Goal: Transaction & Acquisition: Obtain resource

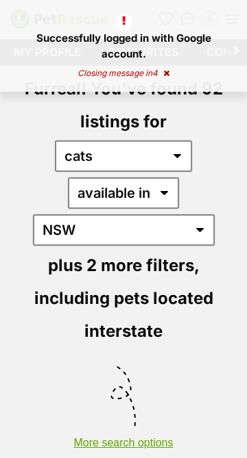
click at [164, 90] on div "Successfully logged in with Google account. Closing message in 4" at bounding box center [123, 46] width 247 height 92
click at [167, 71] on icon at bounding box center [166, 73] width 6 height 8
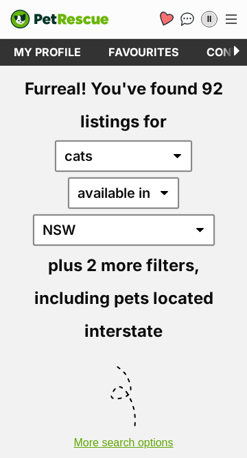
click at [160, 19] on icon "Favourites" at bounding box center [165, 19] width 16 height 16
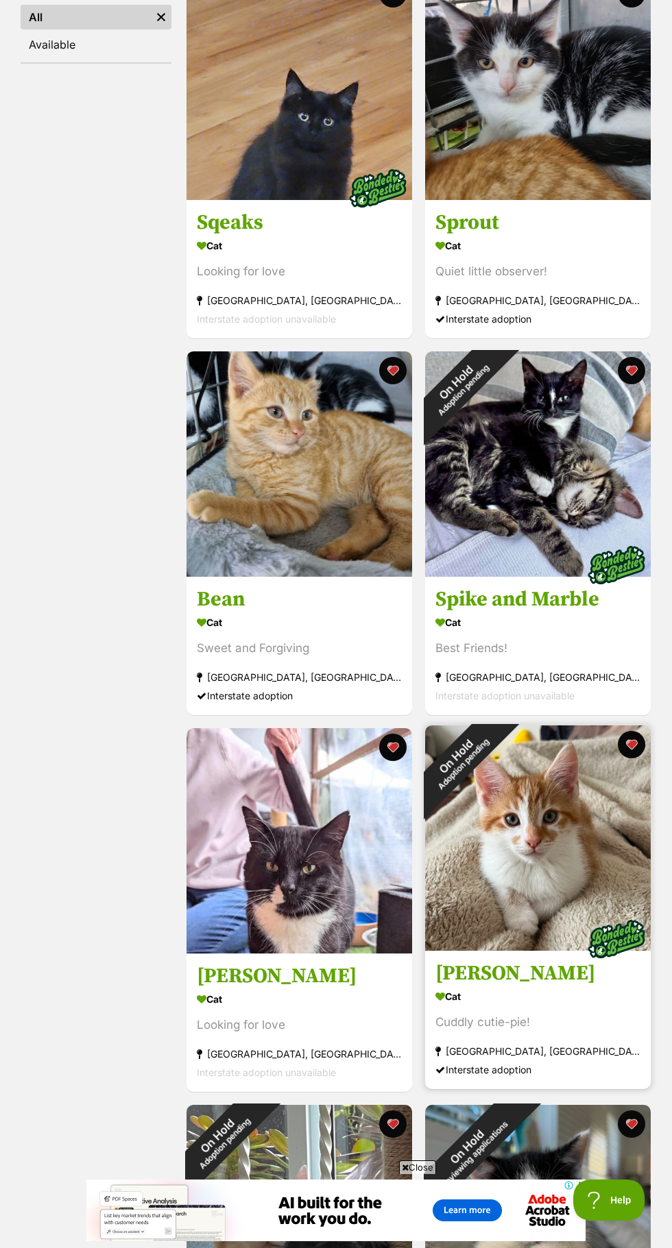
click at [526, 867] on img at bounding box center [537, 838] width 225 height 225
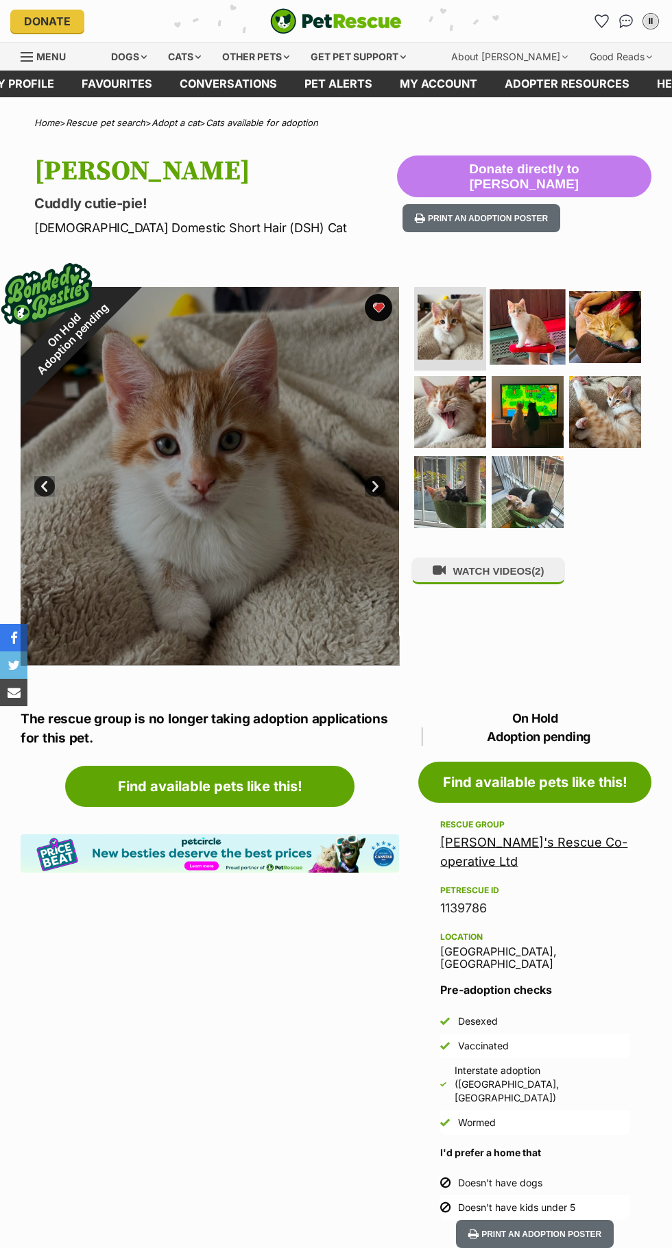
click at [532, 335] on img at bounding box center [527, 327] width 75 height 75
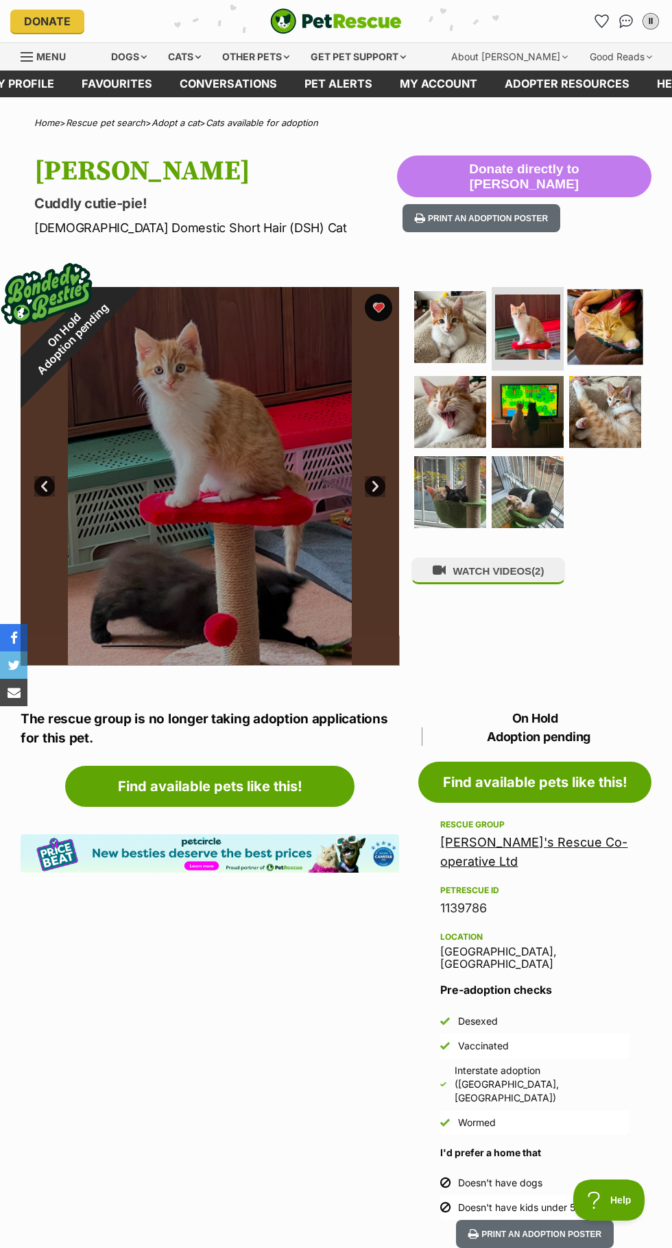
click at [632, 336] on img at bounding box center [604, 327] width 75 height 75
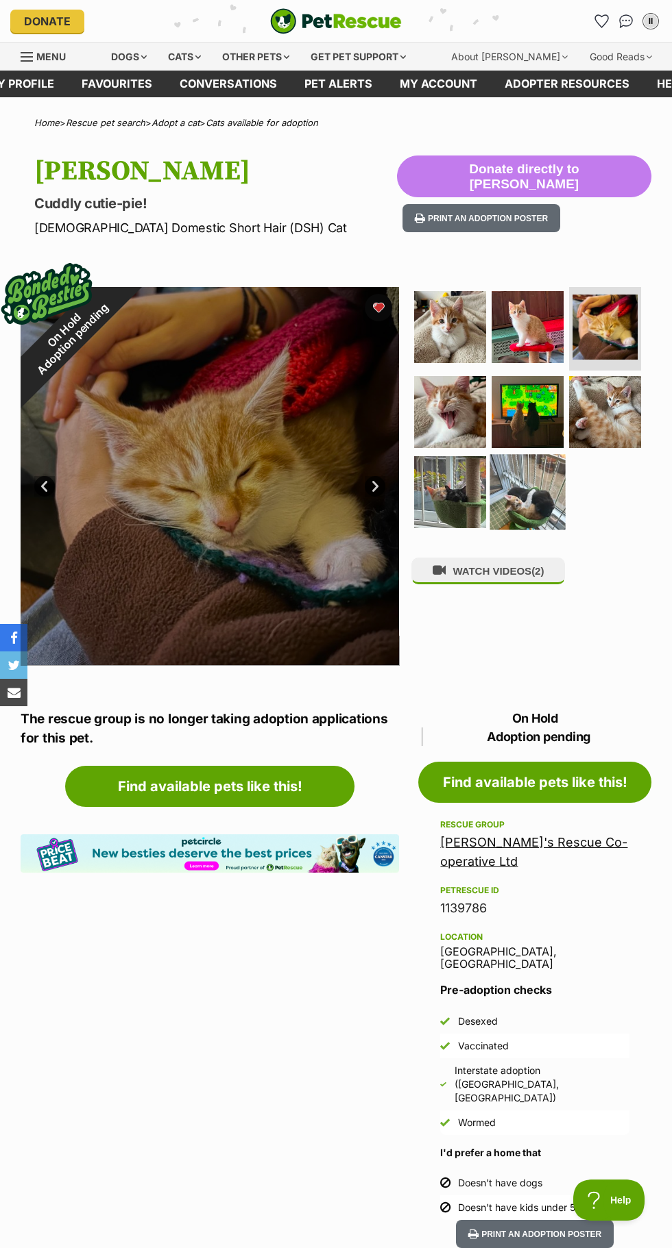
click at [557, 479] on img at bounding box center [527, 492] width 75 height 75
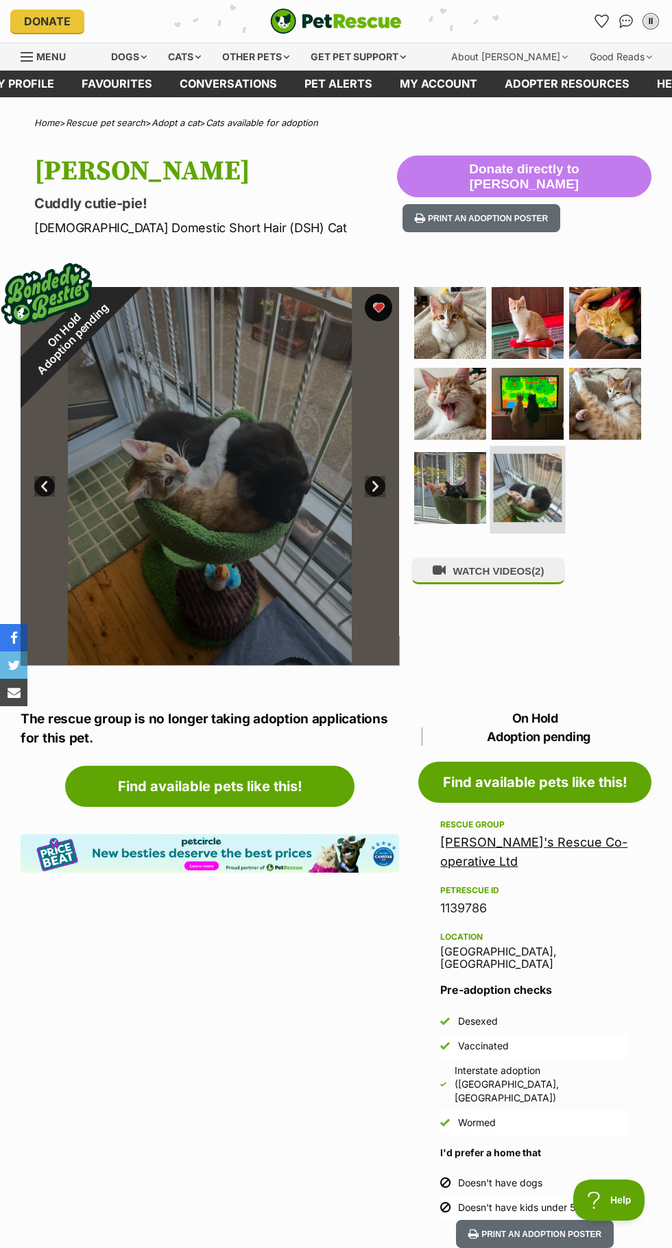
click at [521, 489] on img at bounding box center [527, 488] width 69 height 69
click at [463, 416] on img at bounding box center [450, 403] width 75 height 75
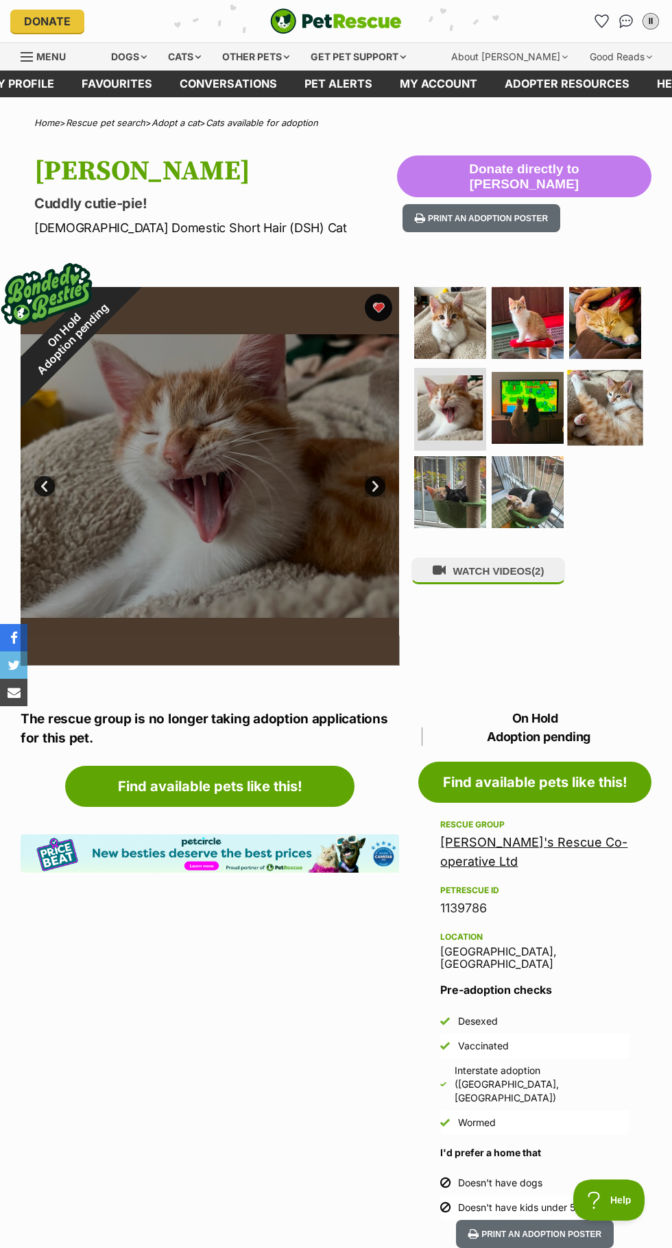
click at [597, 422] on img at bounding box center [604, 407] width 75 height 75
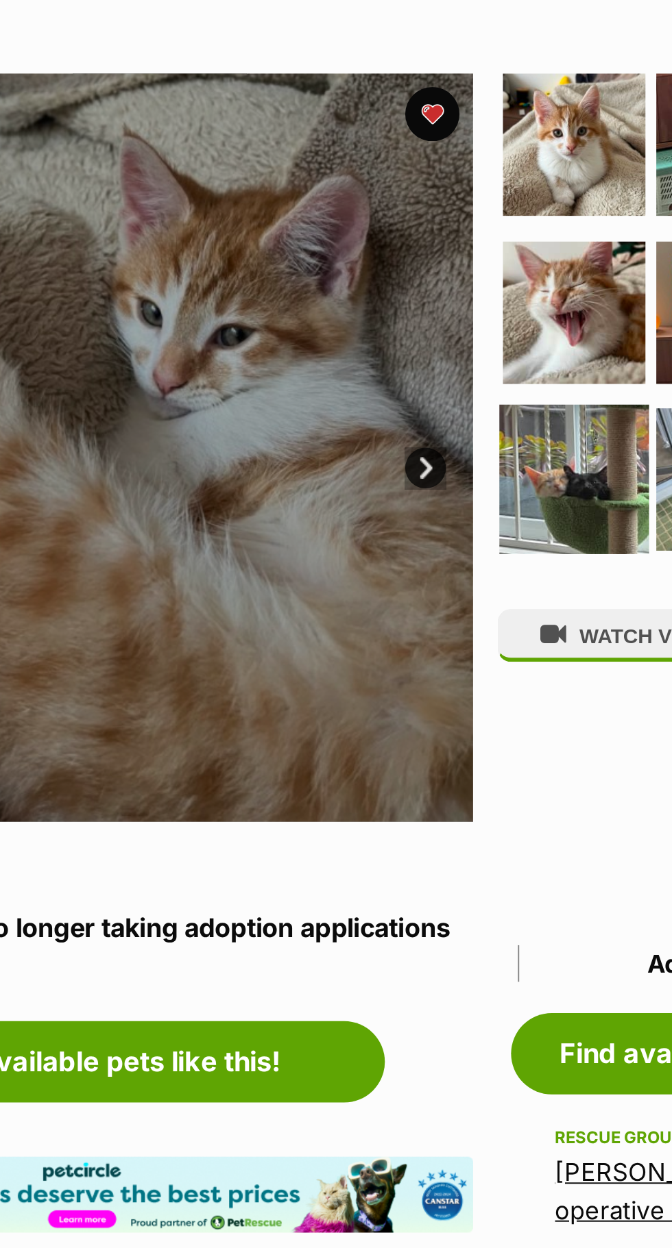
click at [450, 490] on img at bounding box center [450, 492] width 75 height 75
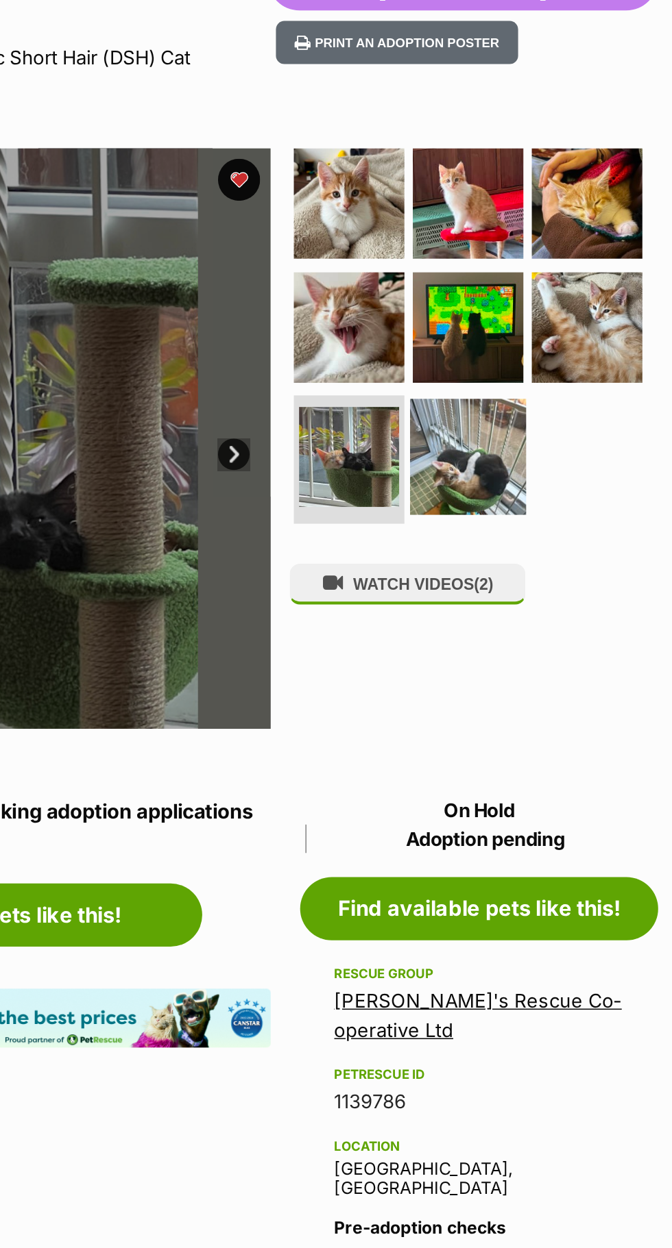
click at [532, 505] on img at bounding box center [527, 488] width 75 height 75
